Goal: Obtain resource: Download file/media

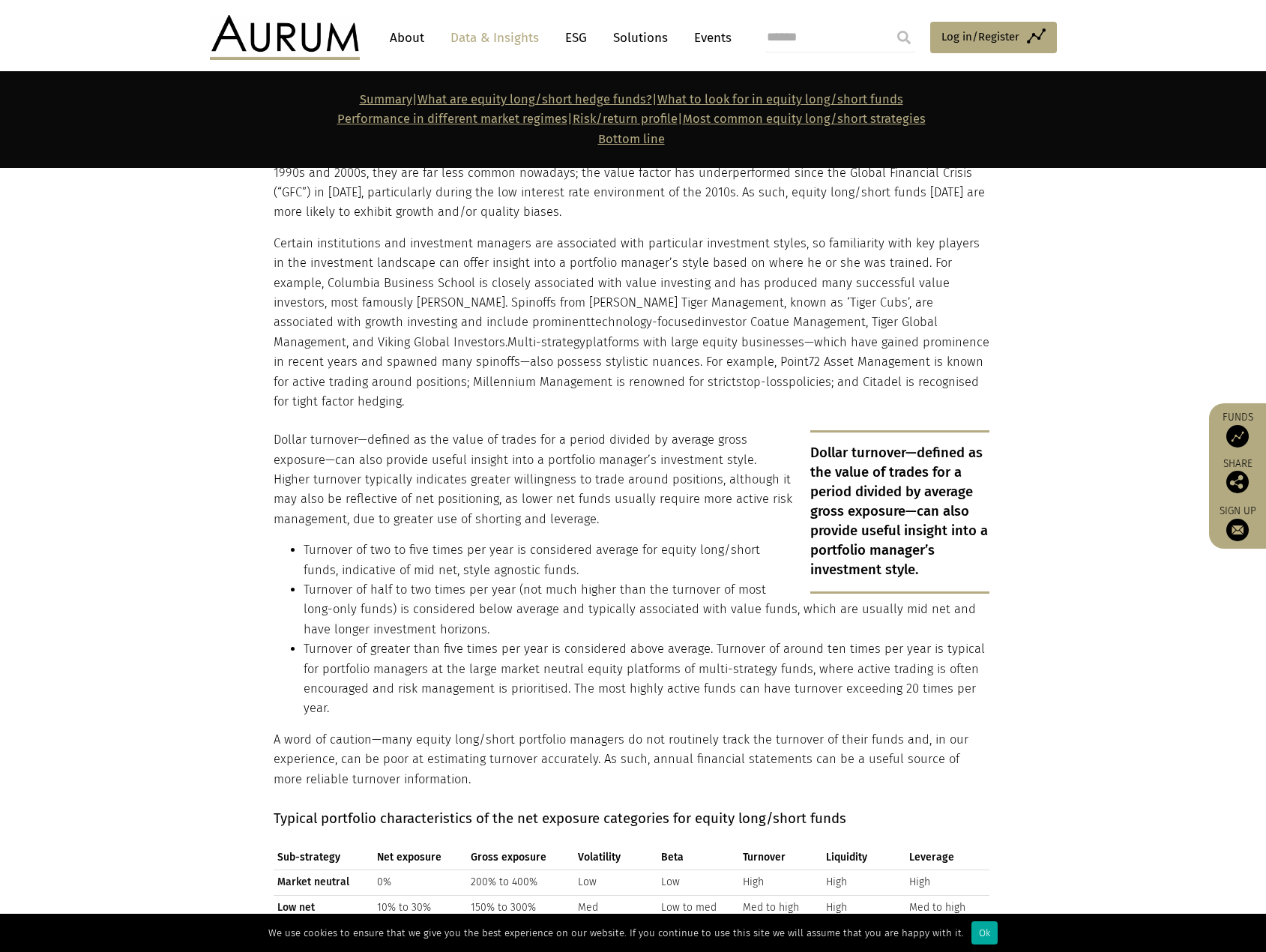
scroll to position [2999, 0]
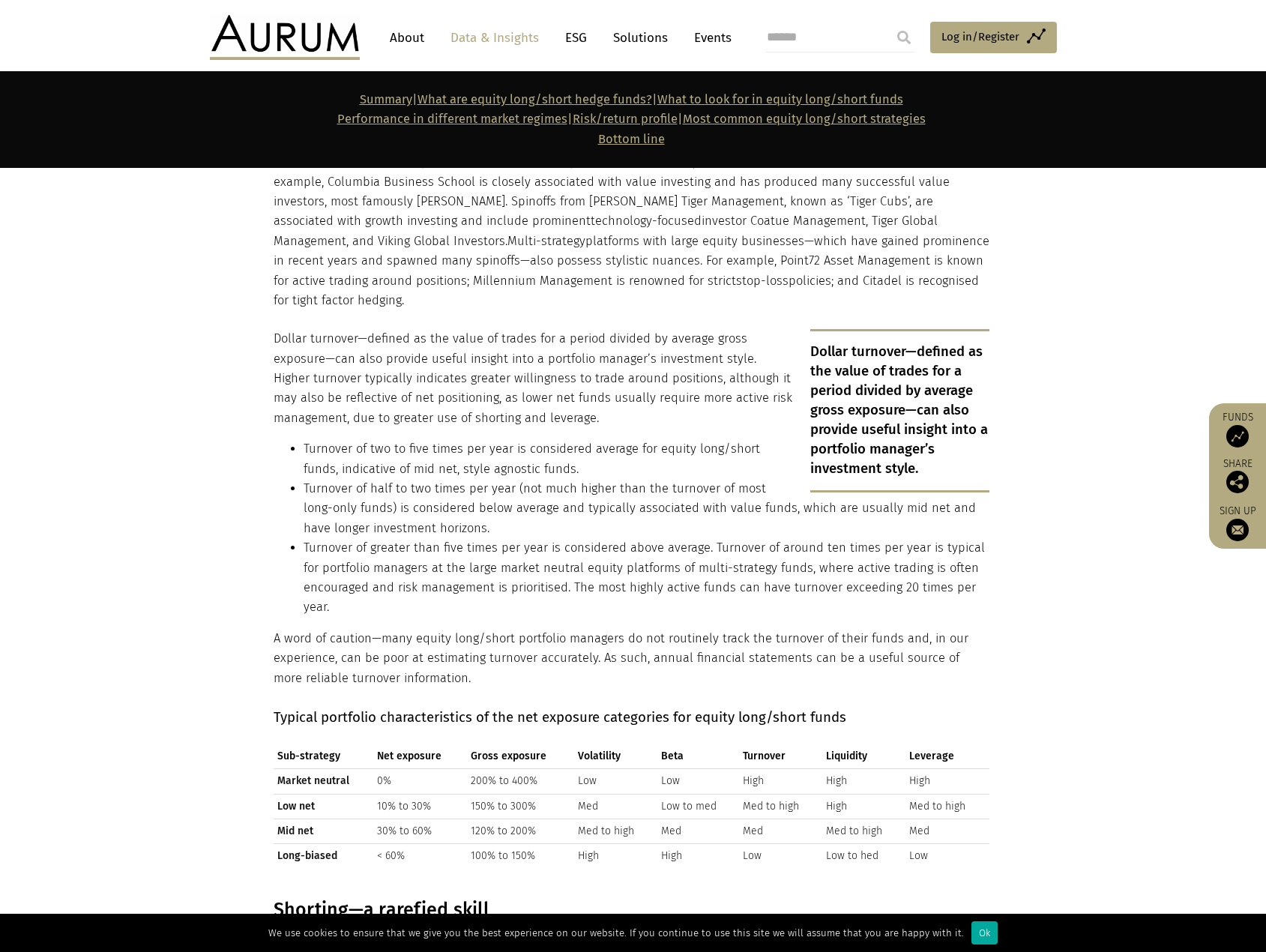
click at [1241, 479] on img at bounding box center [1238, 482] width 23 height 23
click at [1242, 525] on img at bounding box center [1238, 530] width 23 height 23
click at [1242, 433] on img at bounding box center [1238, 436] width 23 height 23
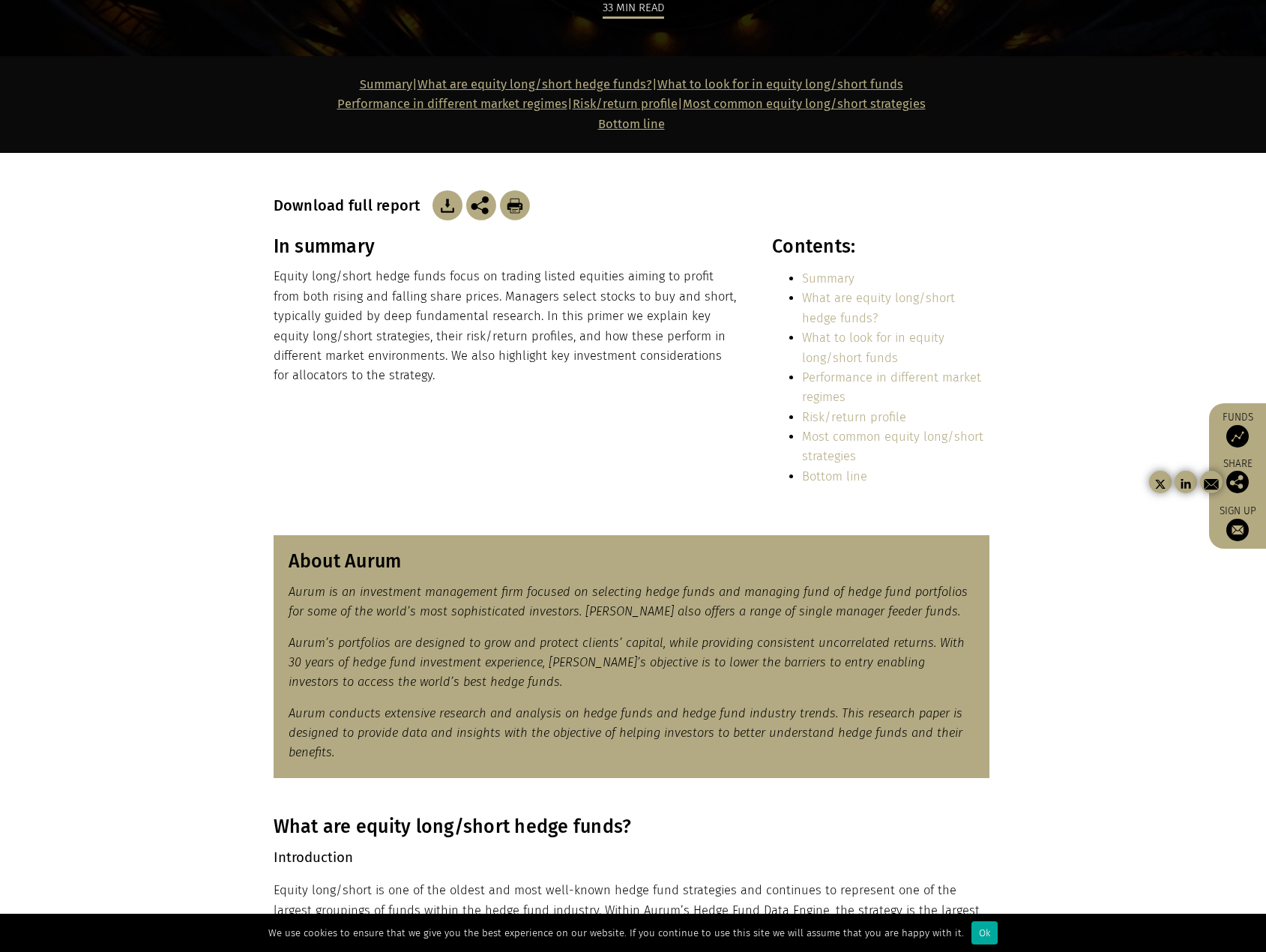
scroll to position [0, 0]
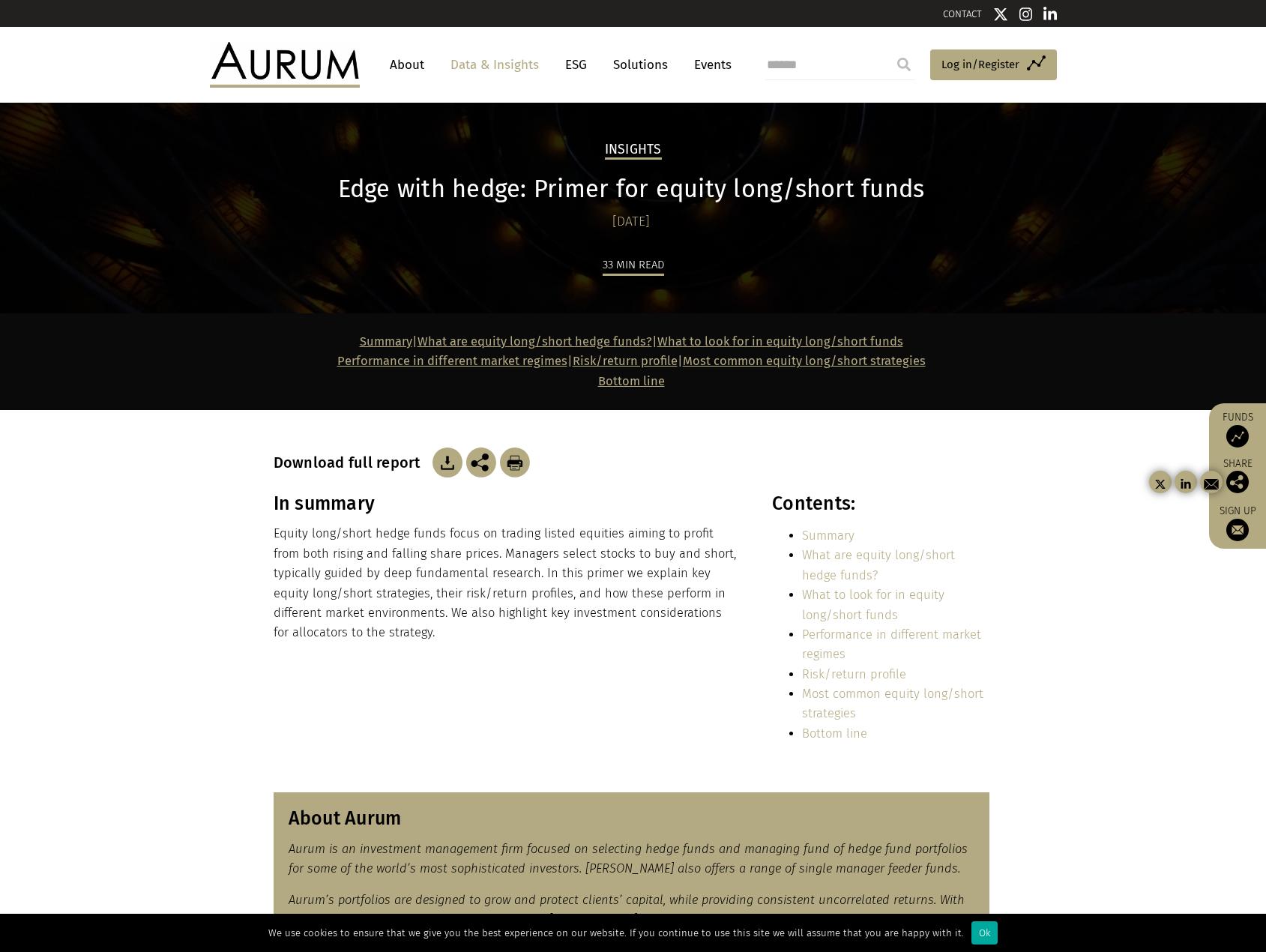
click at [510, 457] on img at bounding box center [515, 462] width 30 height 30
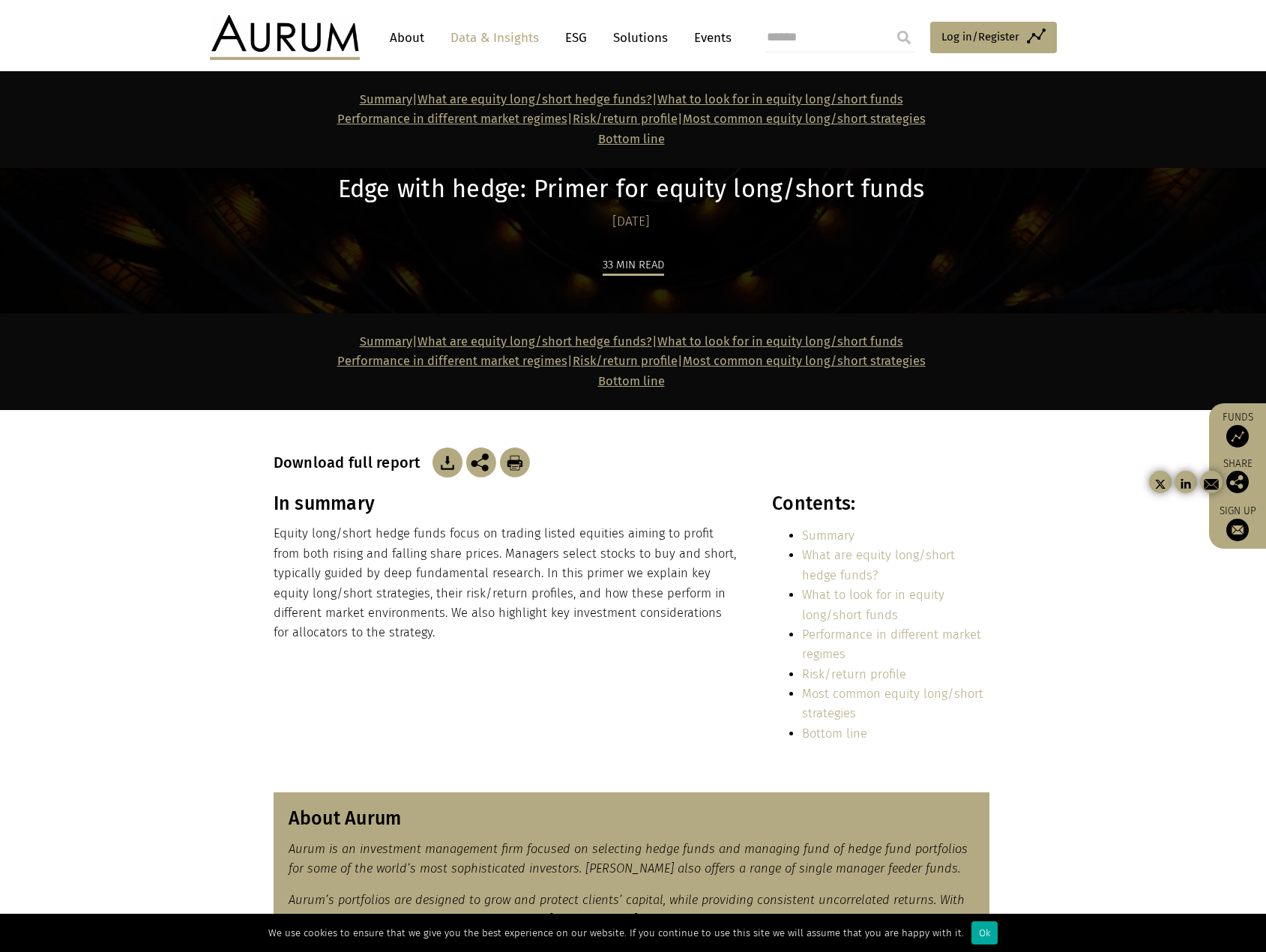
click at [261, 31] on img at bounding box center [284, 38] width 150 height 45
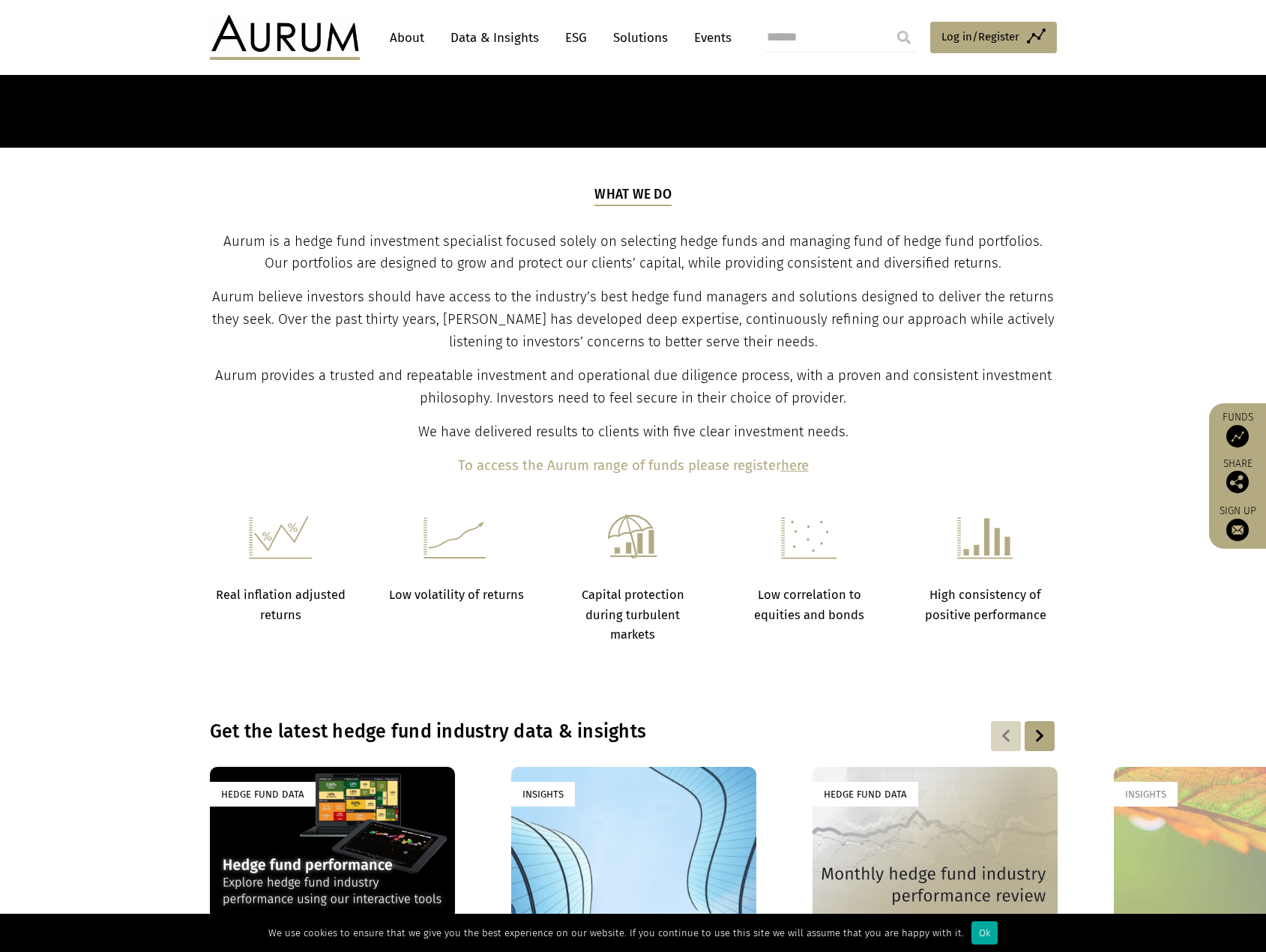
scroll to position [525, 0]
